Goal: Transaction & Acquisition: Purchase product/service

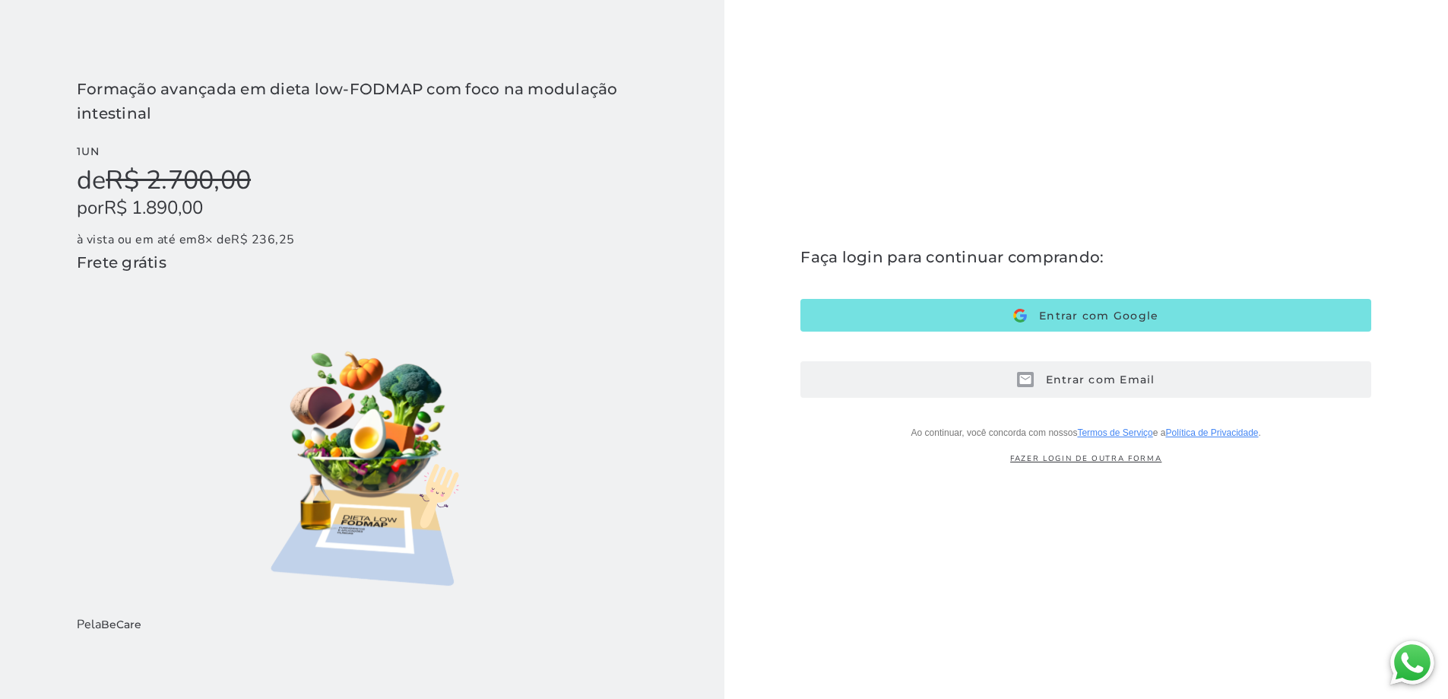
click at [1071, 383] on span "Entrar com Email" at bounding box center [1095, 380] width 122 height 14
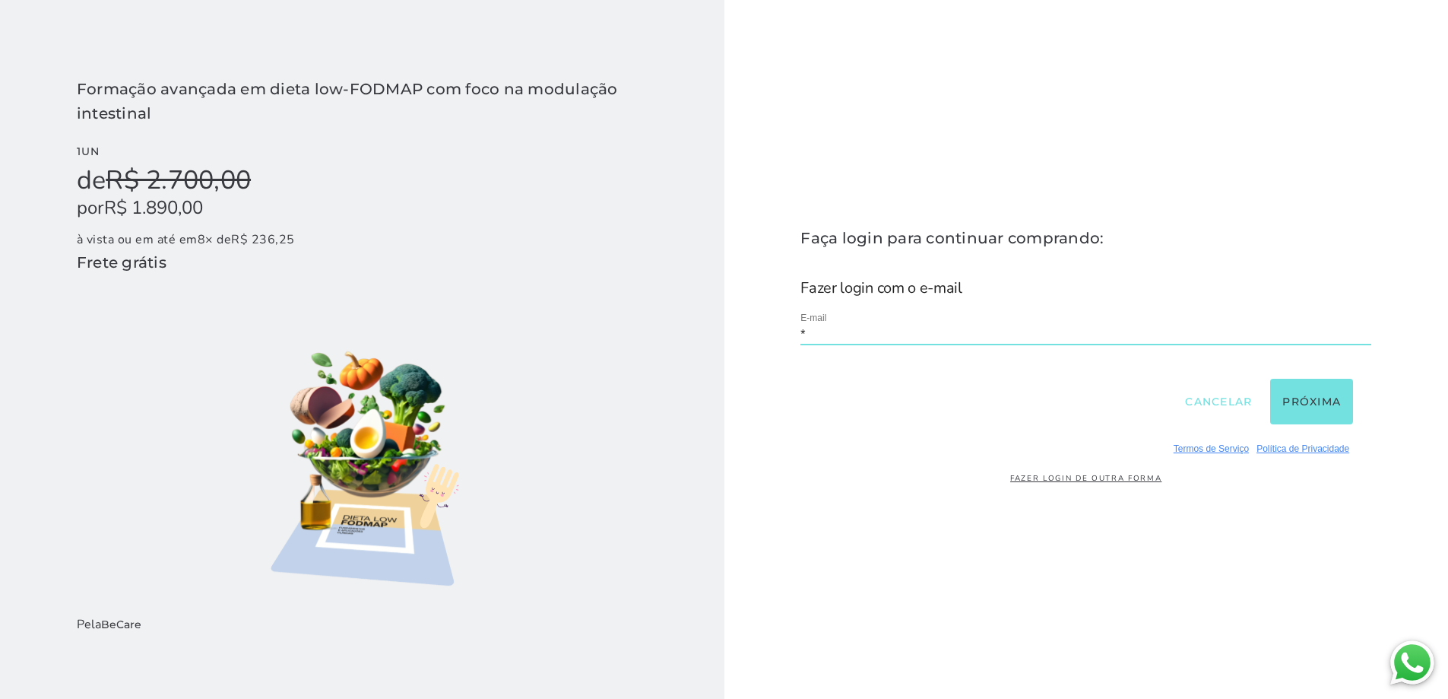
type input "**********"
click at [1321, 404] on button "Próxima" at bounding box center [1312, 402] width 83 height 46
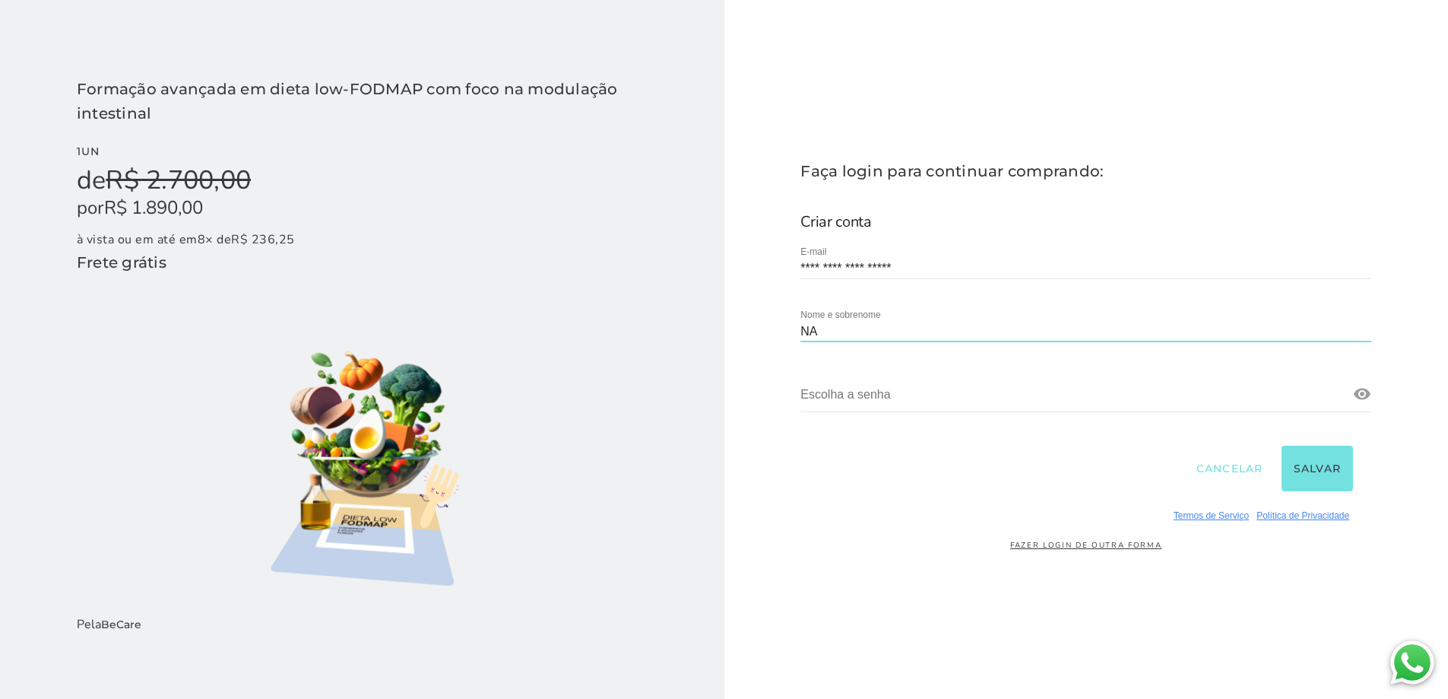
type input "N"
type input "[PERSON_NAME]"
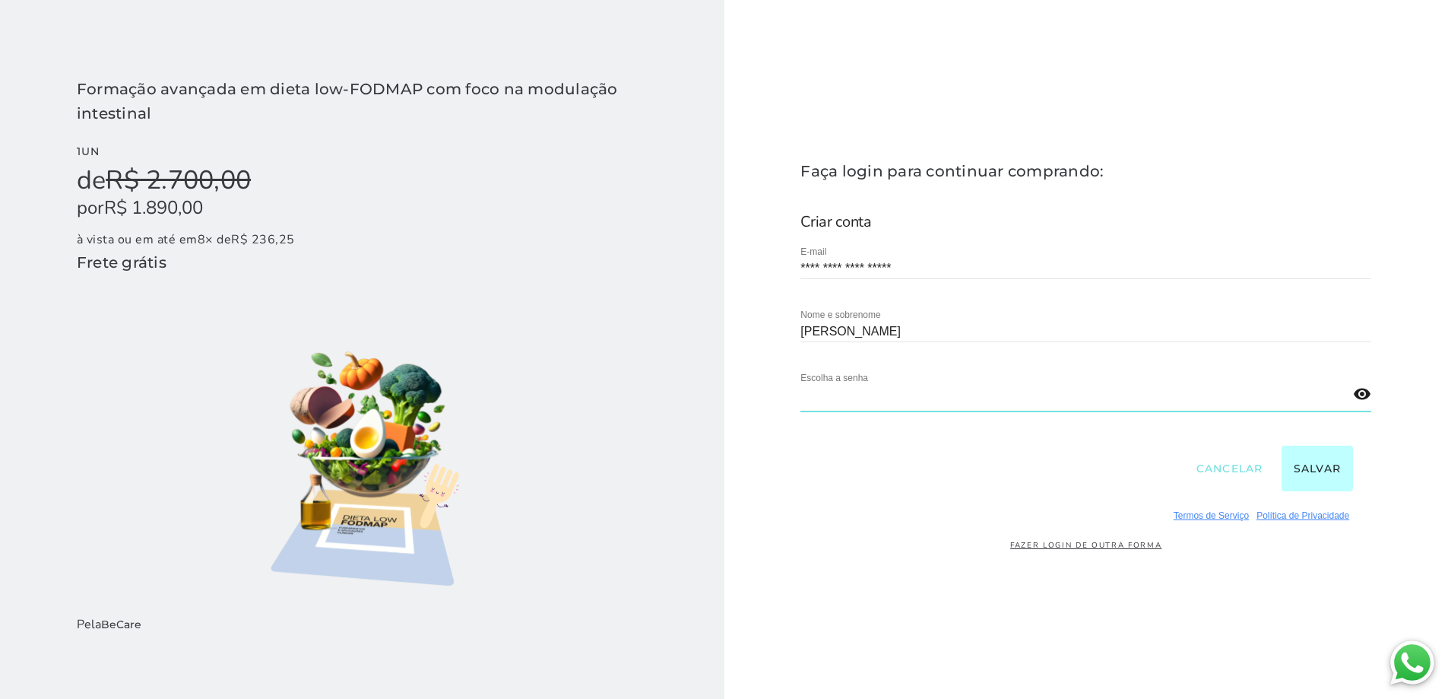
click at [1306, 473] on button "Salvar" at bounding box center [1318, 469] width 72 height 46
